Goal: Transaction & Acquisition: Download file/media

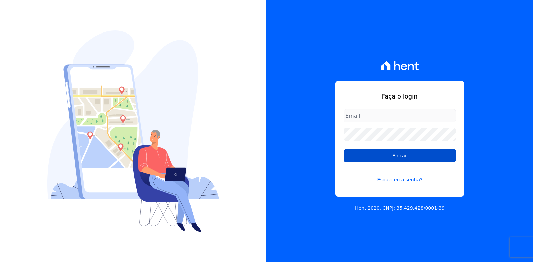
type input "vyviane.martinsgruporei@gmail.com"
click at [383, 157] on input "Entrar" at bounding box center [400, 155] width 113 height 13
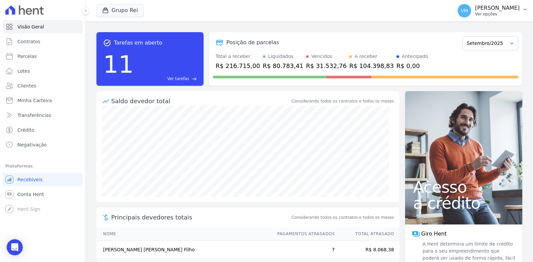
click at [502, 12] on p "Ver opções" at bounding box center [497, 13] width 45 height 5
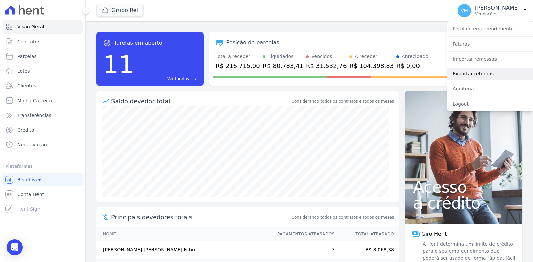
click at [463, 68] on link "Exportar retornos" at bounding box center [490, 74] width 86 height 12
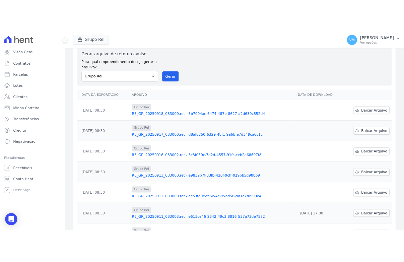
scroll to position [67, 0]
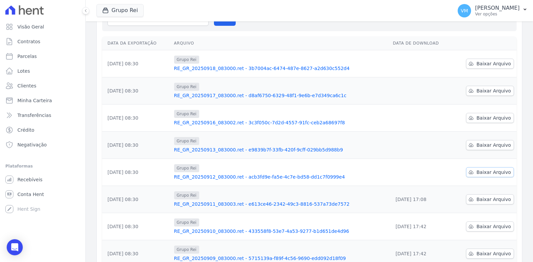
click at [486, 171] on span "Baixar Arquivo" at bounding box center [493, 172] width 34 height 7
click at [489, 145] on span "Baixar Arquivo" at bounding box center [493, 145] width 34 height 7
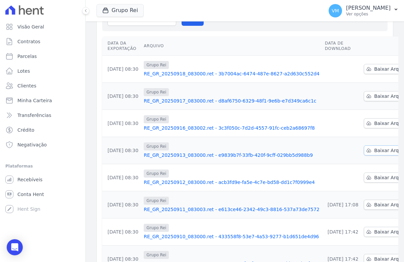
click at [374, 150] on span "Baixar Arquivo" at bounding box center [391, 150] width 34 height 7
click at [374, 124] on span "Baixar Arquivo" at bounding box center [391, 123] width 34 height 7
click at [364, 94] on link "Baixar Arquivo" at bounding box center [388, 96] width 48 height 10
click at [374, 67] on span "Baixar Arquivo" at bounding box center [391, 69] width 34 height 7
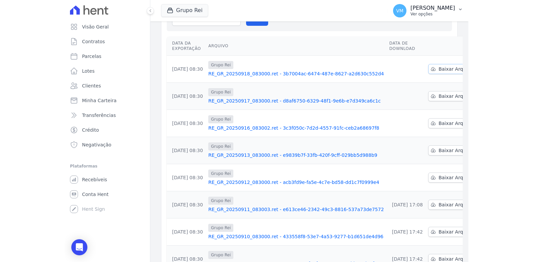
scroll to position [67, 0]
